Goal: Task Accomplishment & Management: Manage account settings

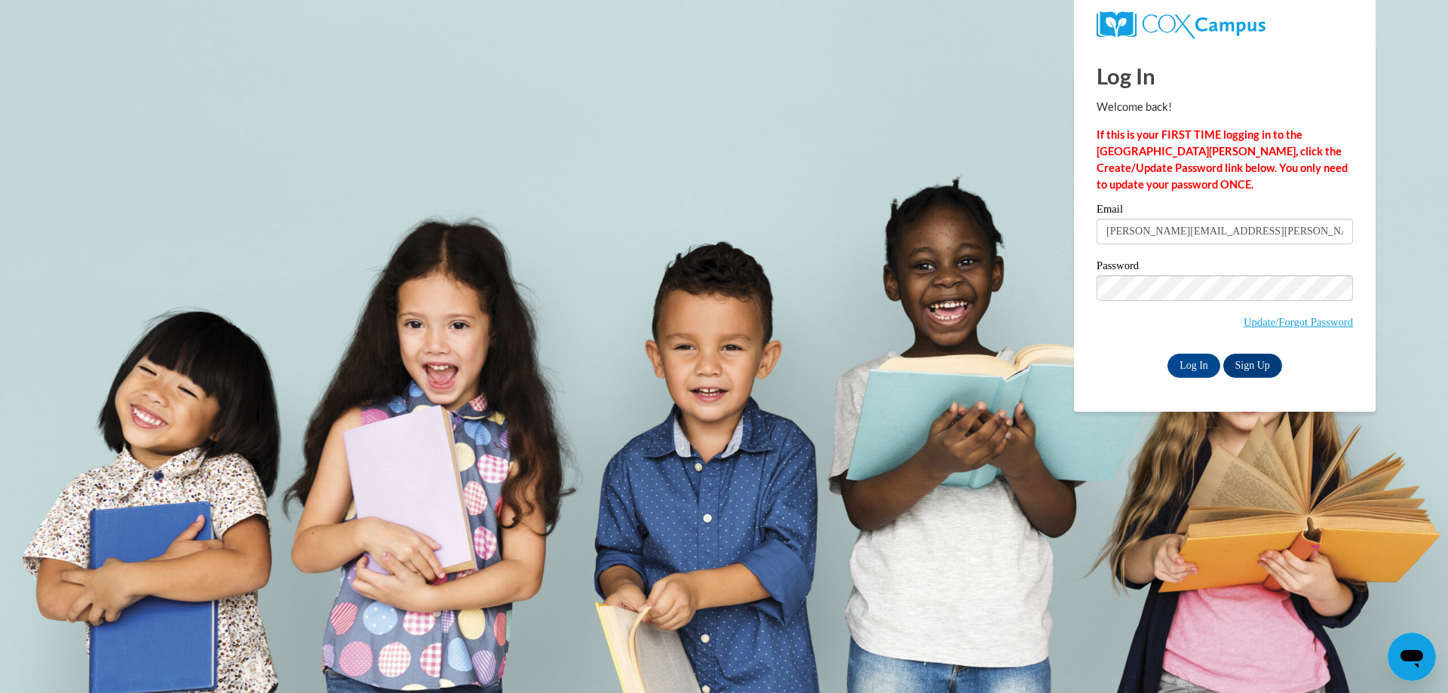
click at [1283, 232] on input "michelle.dominguez@colquitt.ga.us" at bounding box center [1225, 232] width 256 height 26
type input "m"
click at [1297, 226] on input "Email" at bounding box center [1225, 232] width 256 height 26
type input "michelle.dominguez@colquitt.k12.ga.us"
click at [1168, 354] on input "Log In" at bounding box center [1194, 366] width 53 height 24
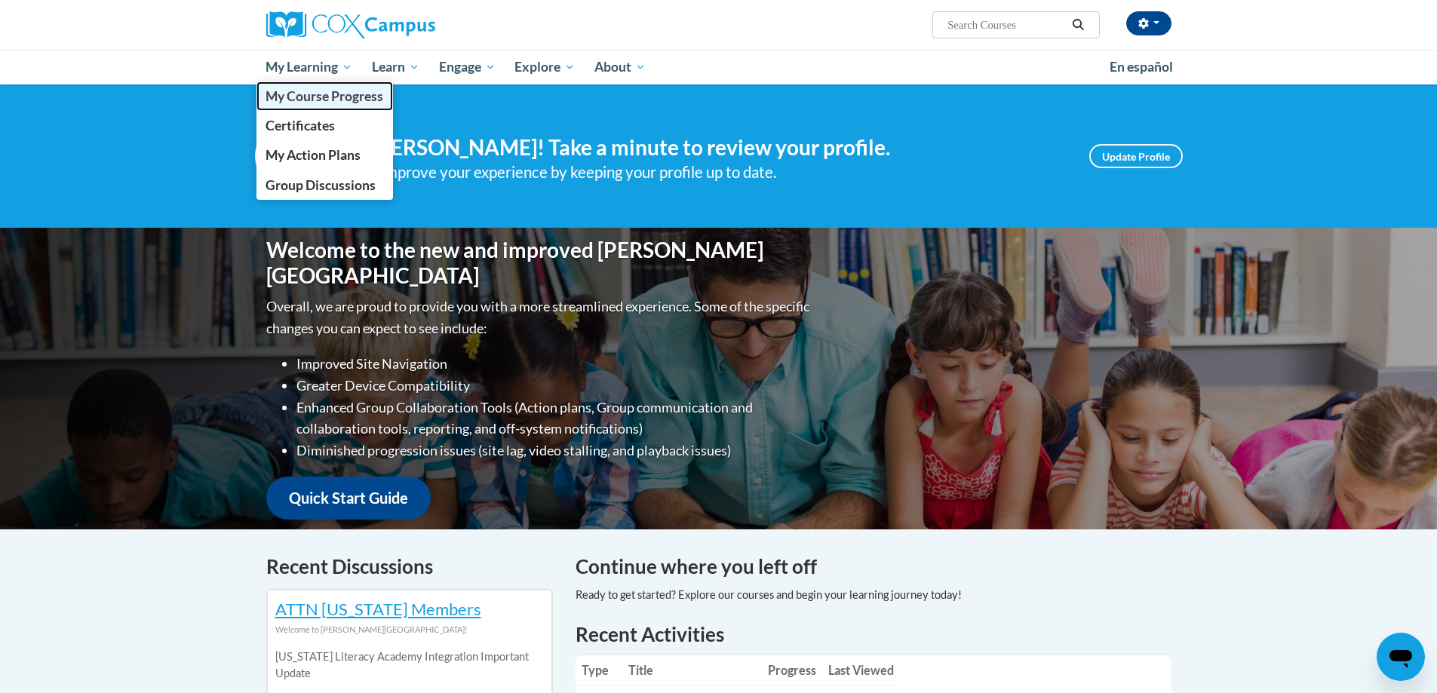
click at [321, 100] on span "My Course Progress" at bounding box center [324, 96] width 118 height 16
